Goal: Task Accomplishment & Management: Use online tool/utility

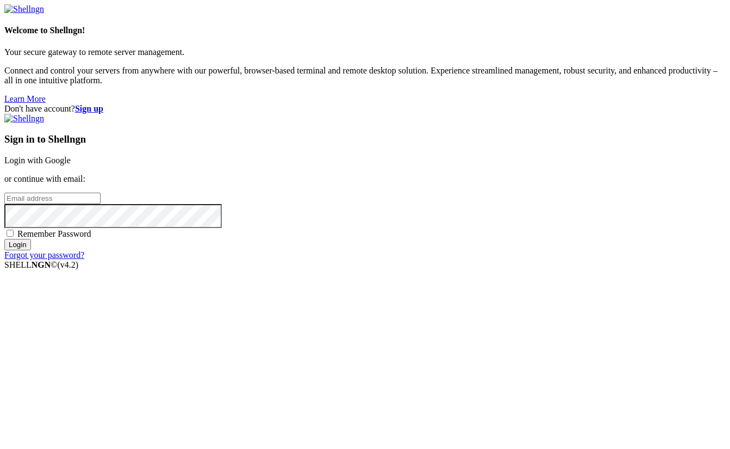
click at [71, 165] on link "Login with Google" at bounding box center [37, 160] width 66 height 9
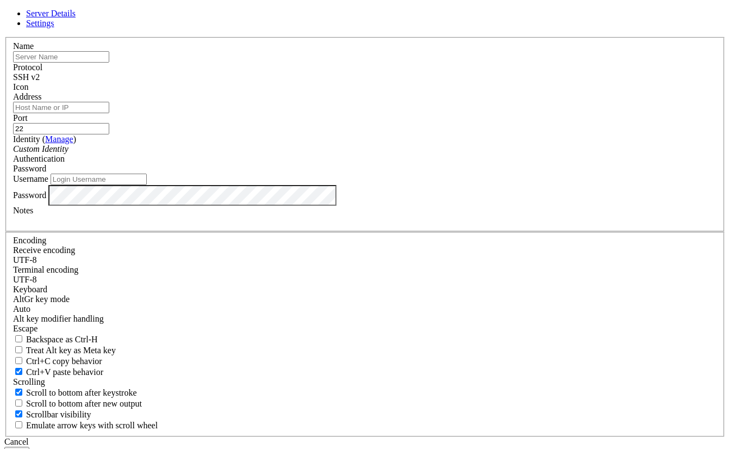
click at [109, 113] on input "Address" at bounding box center [61, 107] width 96 height 11
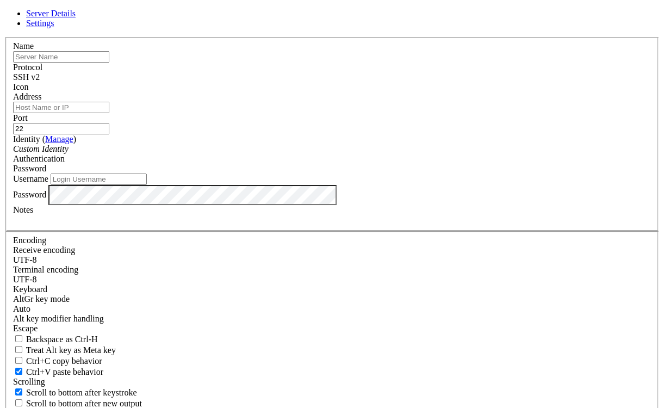
paste input "[TECHNICAL_ID]"
type input "[TECHNICAL_ID]"
click at [109, 63] on input "text" at bounding box center [61, 56] width 96 height 11
type input "RackNerd"
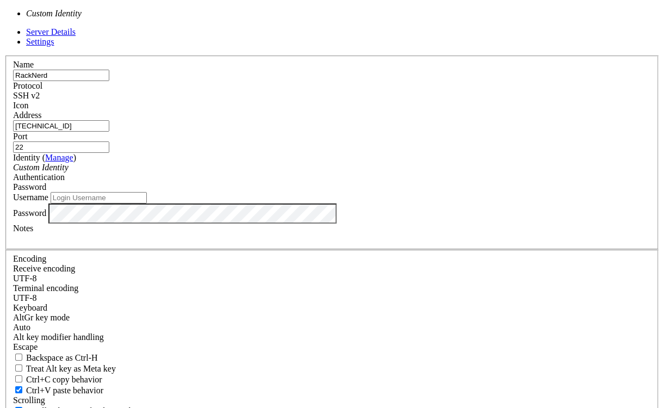
click at [69, 172] on span at bounding box center [69, 167] width 0 height 9
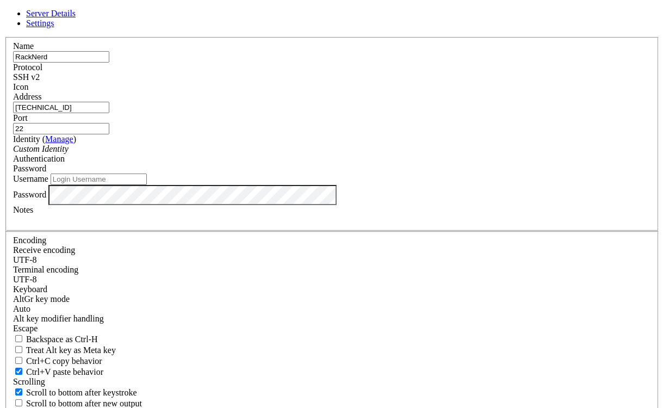
click at [334, 154] on div "Custom Identity" at bounding box center [332, 149] width 638 height 10
click at [147, 185] on input "Username" at bounding box center [99, 178] width 96 height 11
click at [48, 183] on label "Username" at bounding box center [30, 178] width 35 height 9
click at [147, 185] on input "Username" at bounding box center [99, 178] width 96 height 11
type input "bibi"
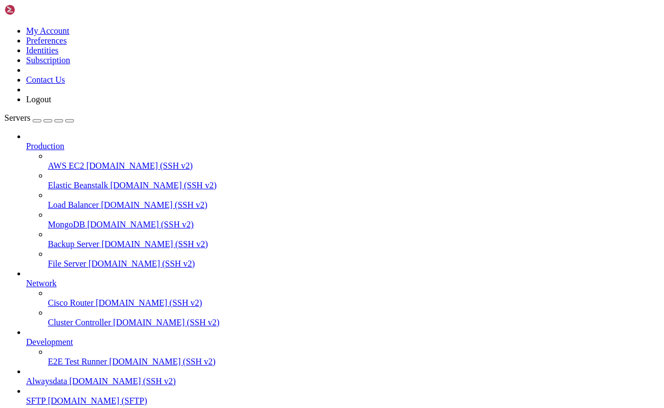
scroll to position [88, 0]
